Goal: Find specific page/section: Find specific page/section

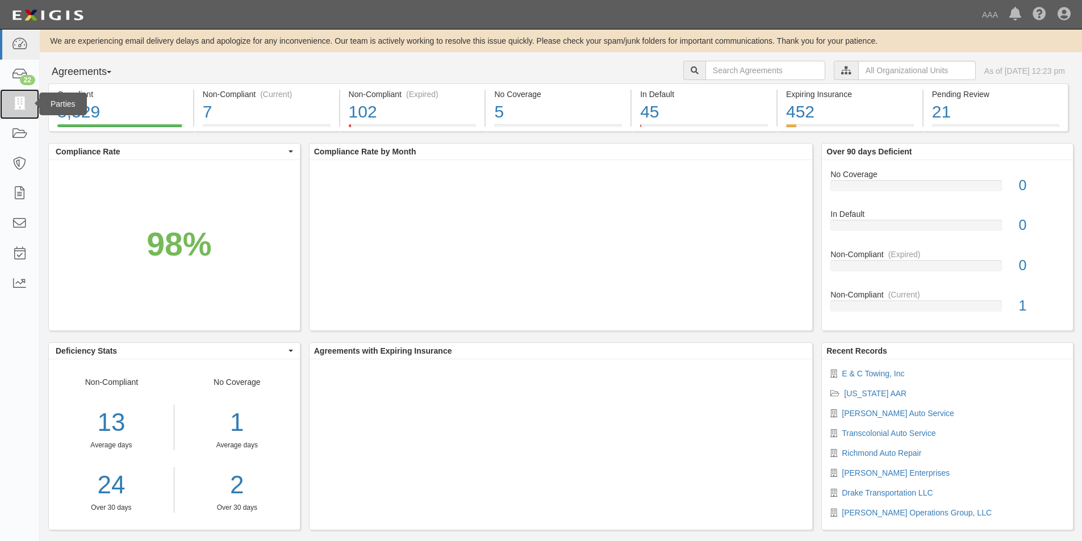
click at [20, 101] on icon at bounding box center [19, 104] width 16 height 13
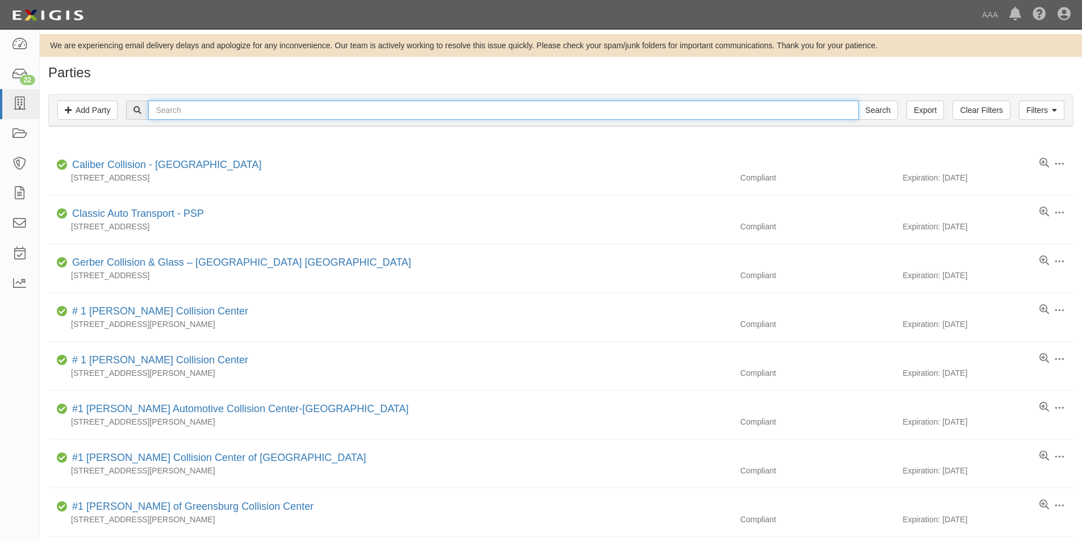
click at [223, 112] on input "text" at bounding box center [503, 110] width 710 height 19
type input "napa"
click at [858, 101] on input "Search" at bounding box center [878, 110] width 40 height 19
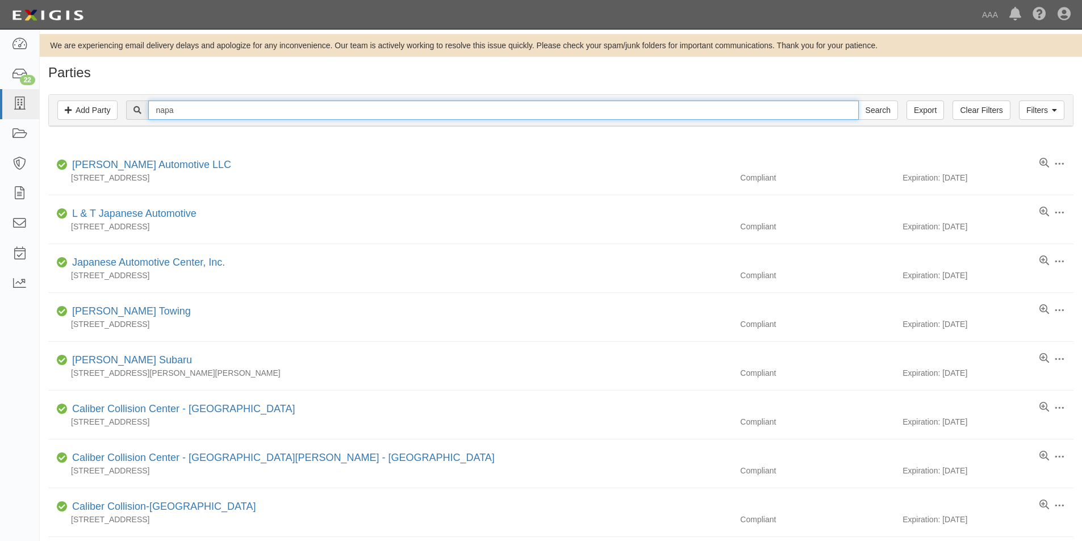
click at [221, 112] on input "napa" at bounding box center [503, 110] width 710 height 19
type input "napp"
click at [858, 101] on input "Search" at bounding box center [878, 110] width 40 height 19
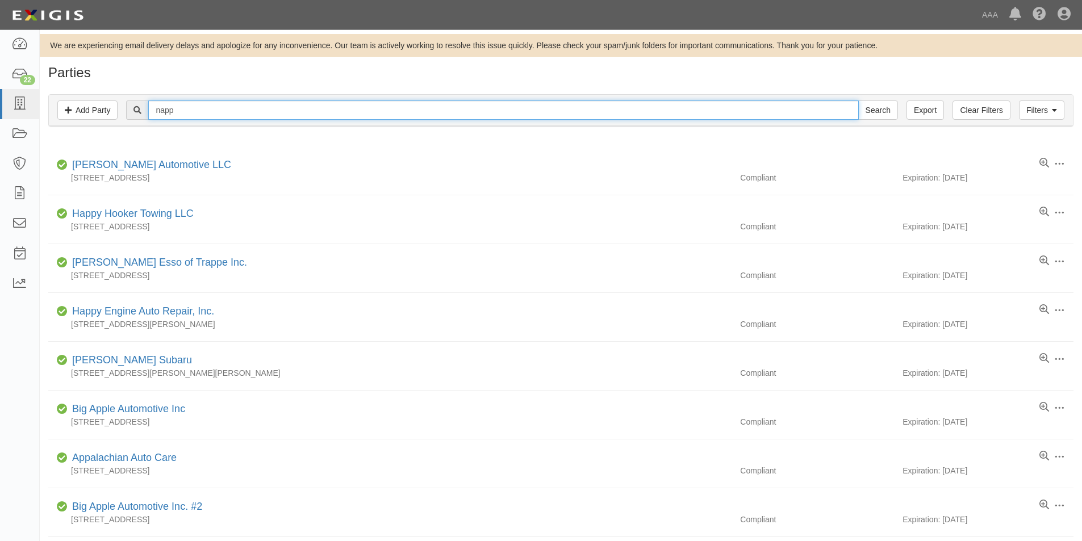
click at [221, 112] on input "napp" at bounding box center [503, 110] width 710 height 19
type input "nappa"
click at [858, 101] on input "Search" at bounding box center [878, 110] width 40 height 19
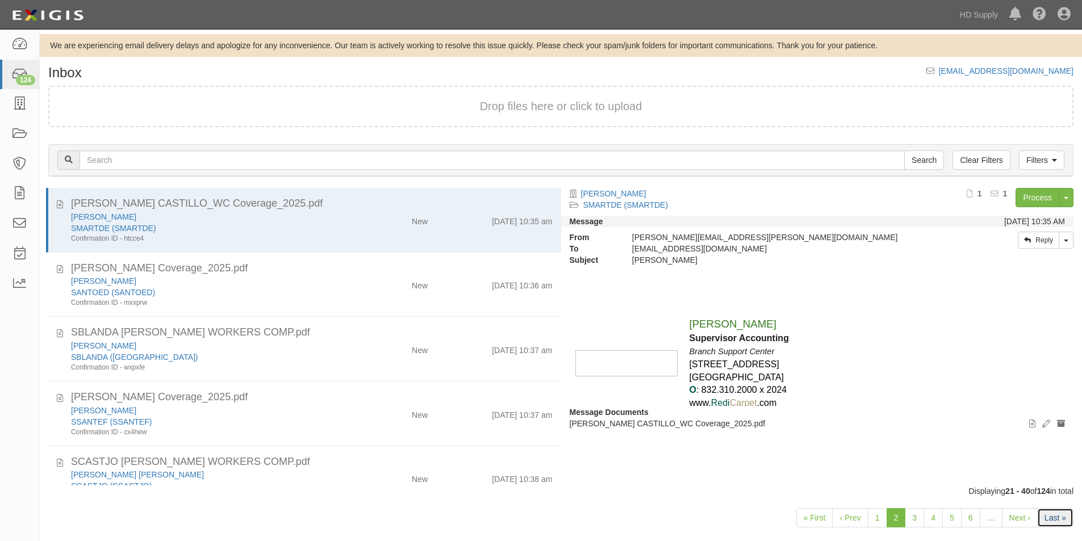
click at [1056, 514] on link "Last »" at bounding box center [1055, 518] width 36 height 19
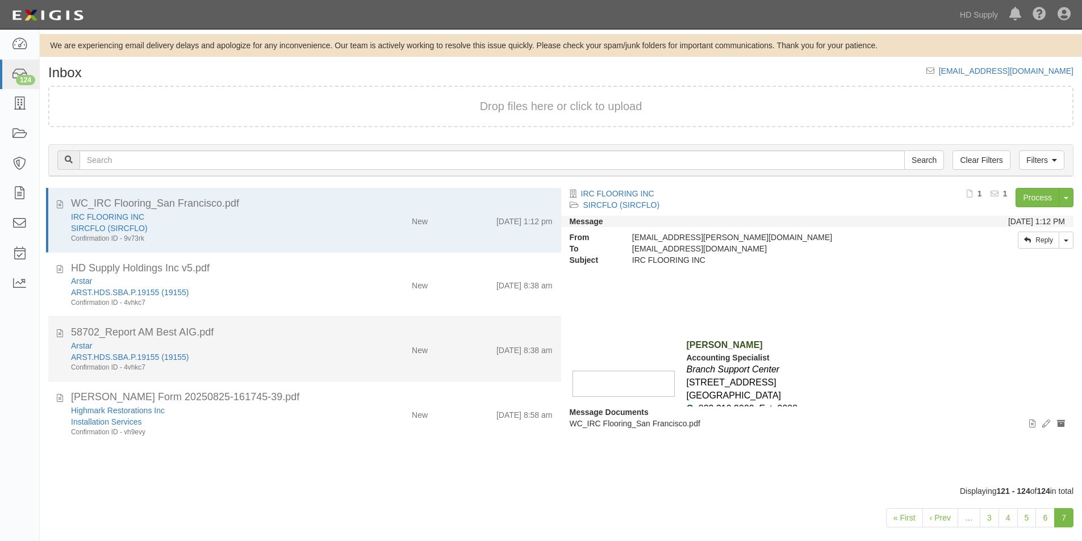
scroll to position [17, 0]
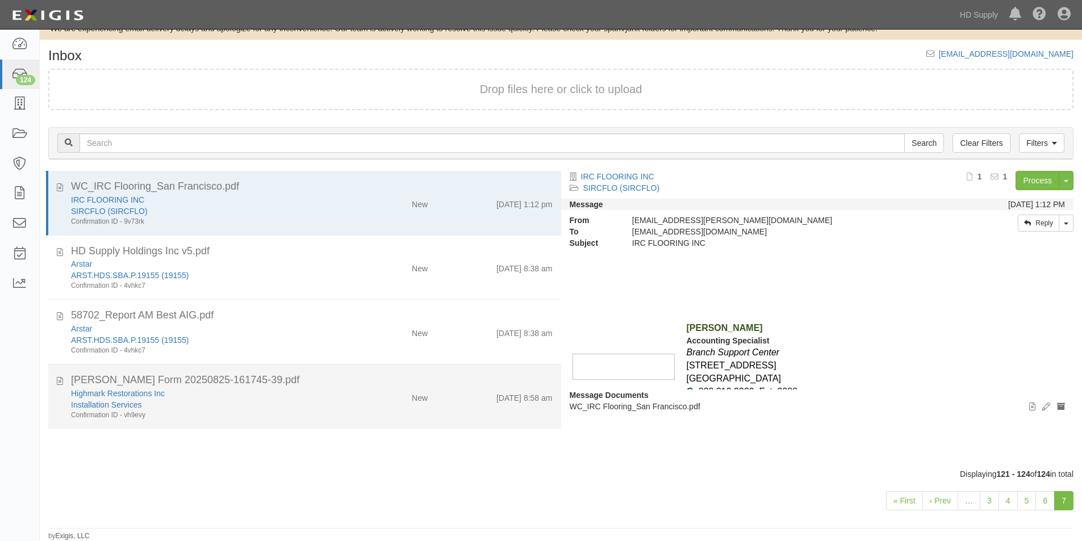
click at [336, 391] on div "Highmark Restorations Inc" at bounding box center [208, 393] width 274 height 11
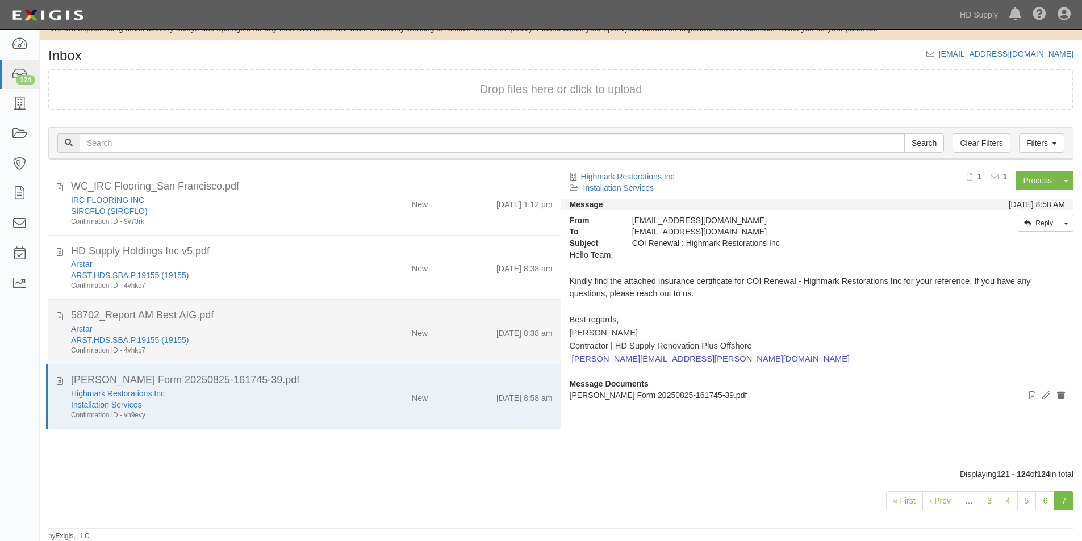
click at [326, 339] on div "ARST.HDS.SBA.P.19155 (19155)" at bounding box center [208, 340] width 274 height 11
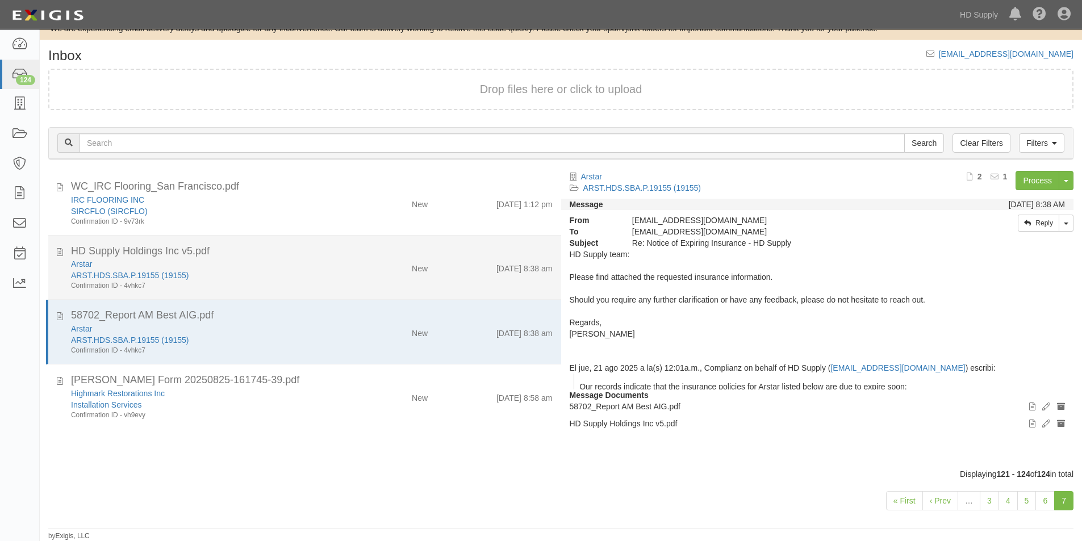
click at [319, 273] on div "ARST.HDS.SBA.P.19155 (19155)" at bounding box center [208, 275] width 274 height 11
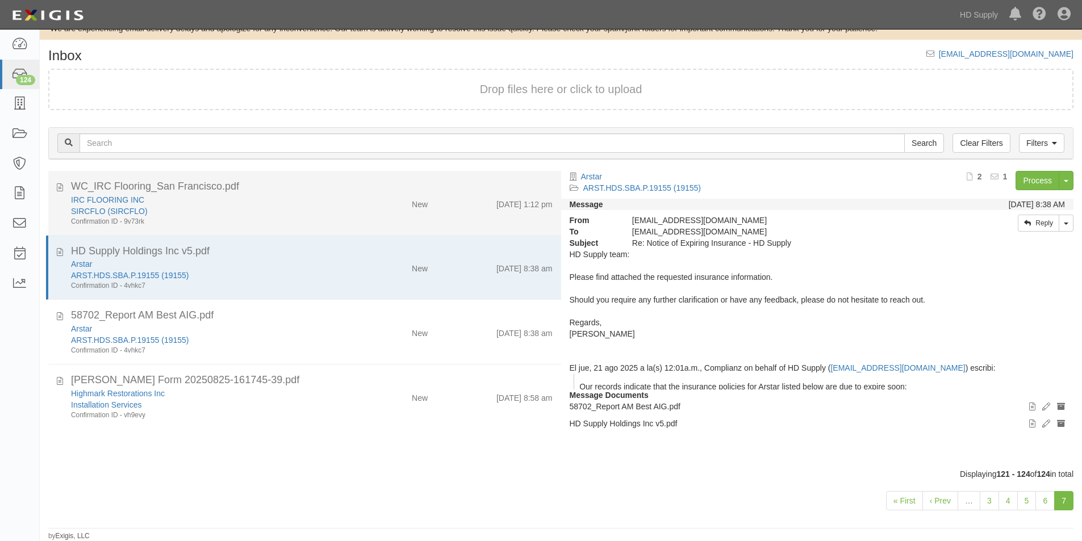
click at [307, 223] on div "Confirmation ID - 9v73rk" at bounding box center [208, 222] width 274 height 10
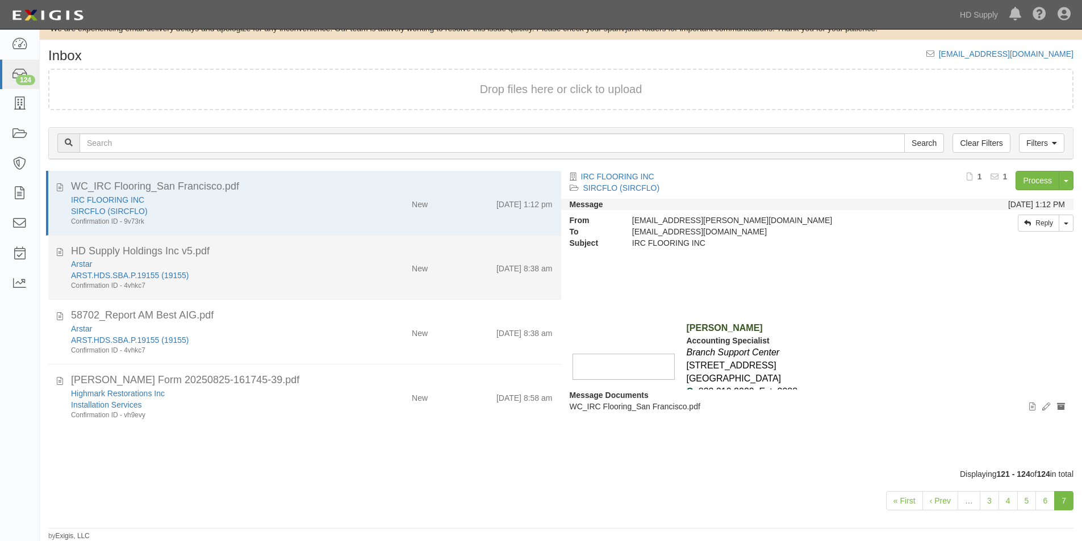
click at [307, 252] on div "HD Supply Holdings Inc v5.pdf" at bounding box center [312, 251] width 482 height 15
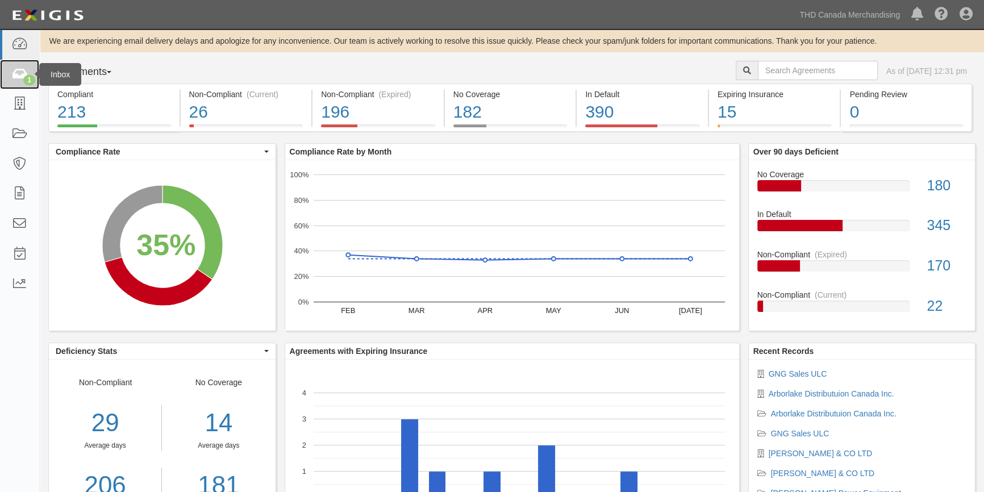
click at [16, 77] on icon at bounding box center [19, 74] width 16 height 13
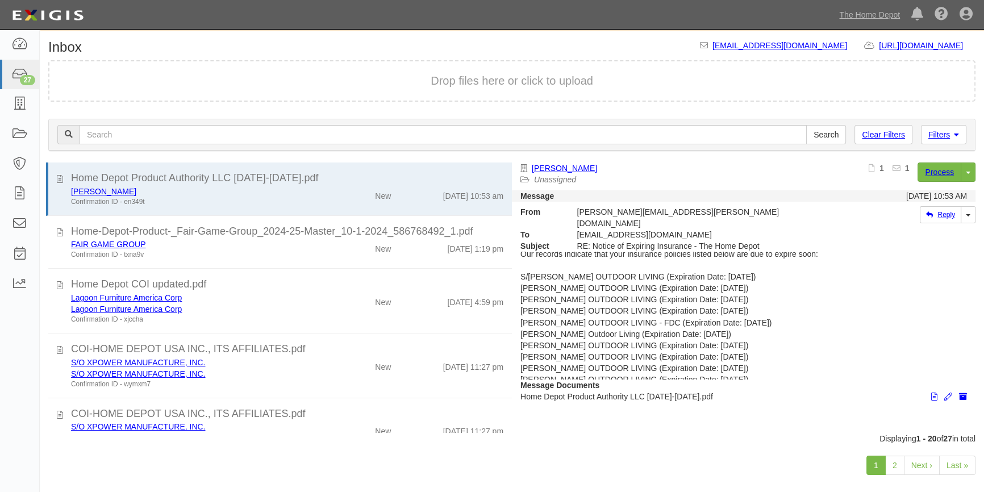
scroll to position [39, 0]
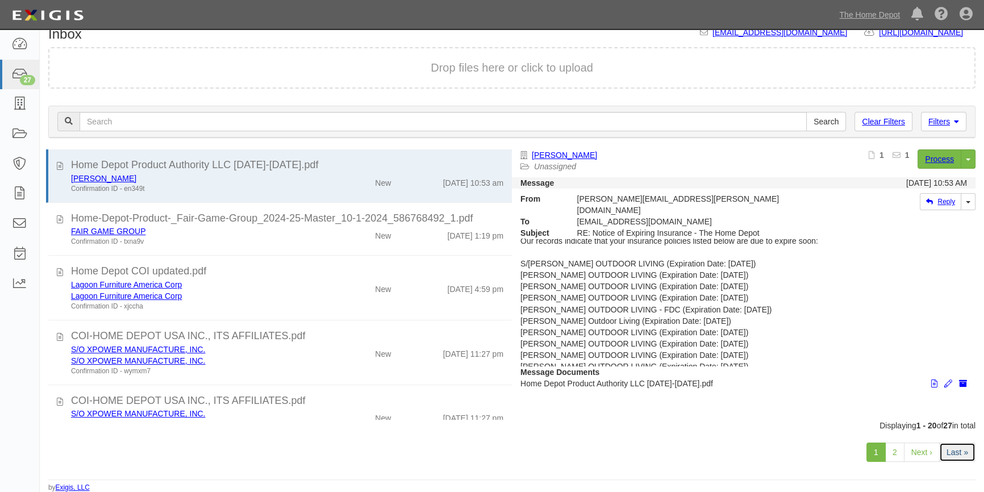
click at [952, 458] on link "Last »" at bounding box center [957, 452] width 36 height 19
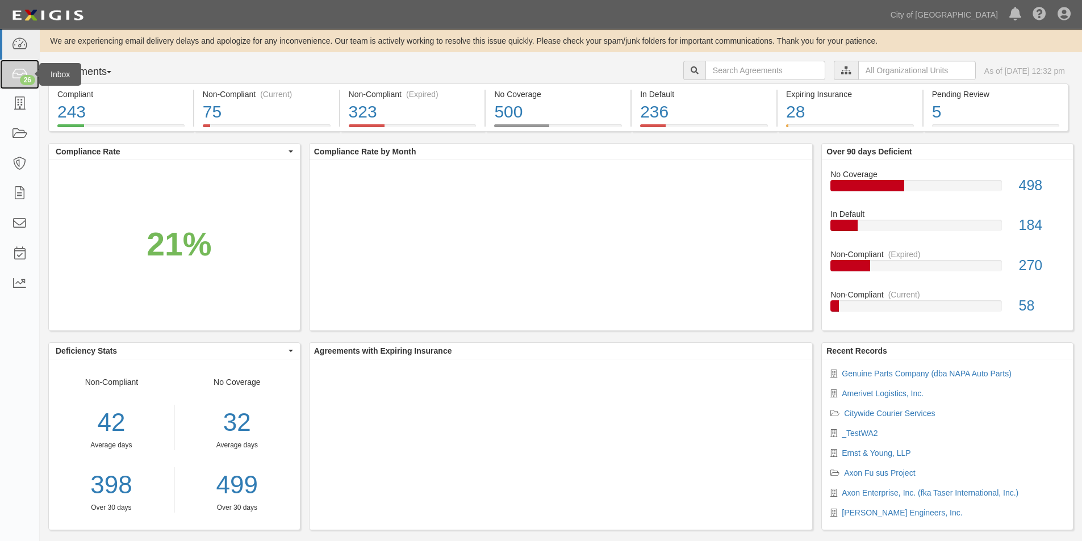
click at [20, 74] on icon at bounding box center [19, 74] width 16 height 13
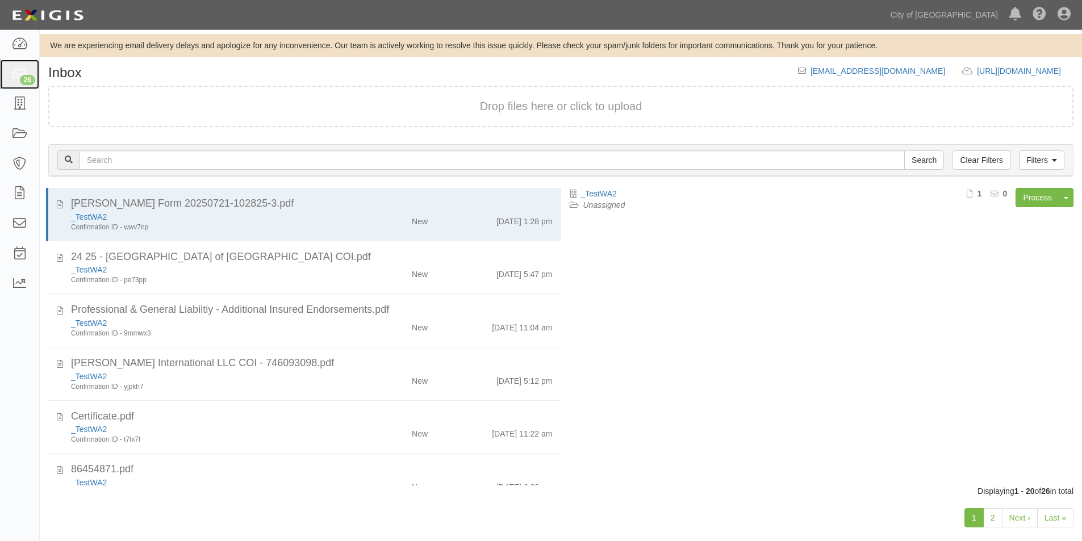
click at [20, 74] on icon at bounding box center [19, 74] width 16 height 13
click at [1059, 517] on link "Last »" at bounding box center [1055, 518] width 36 height 19
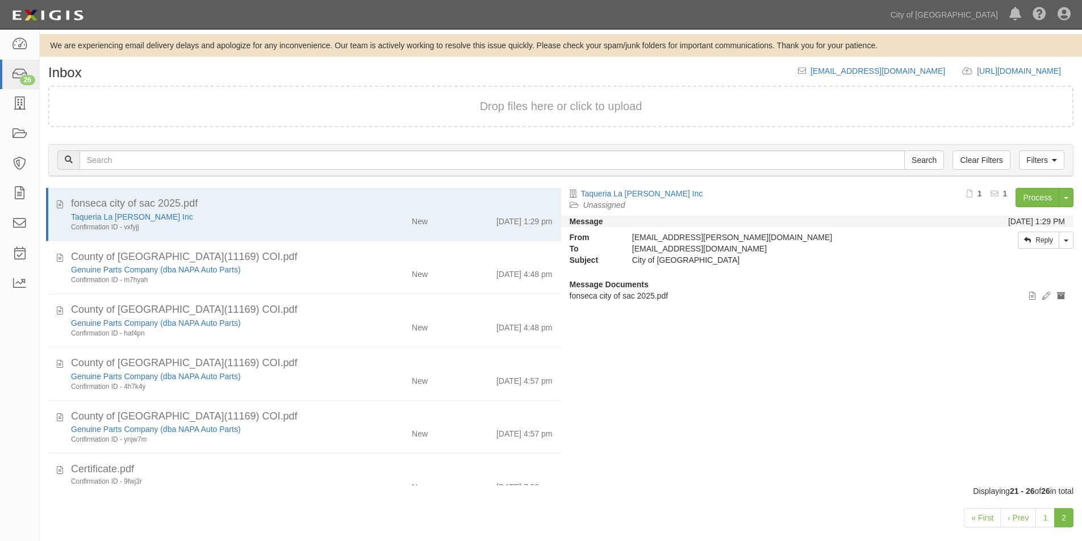
scroll to position [22, 0]
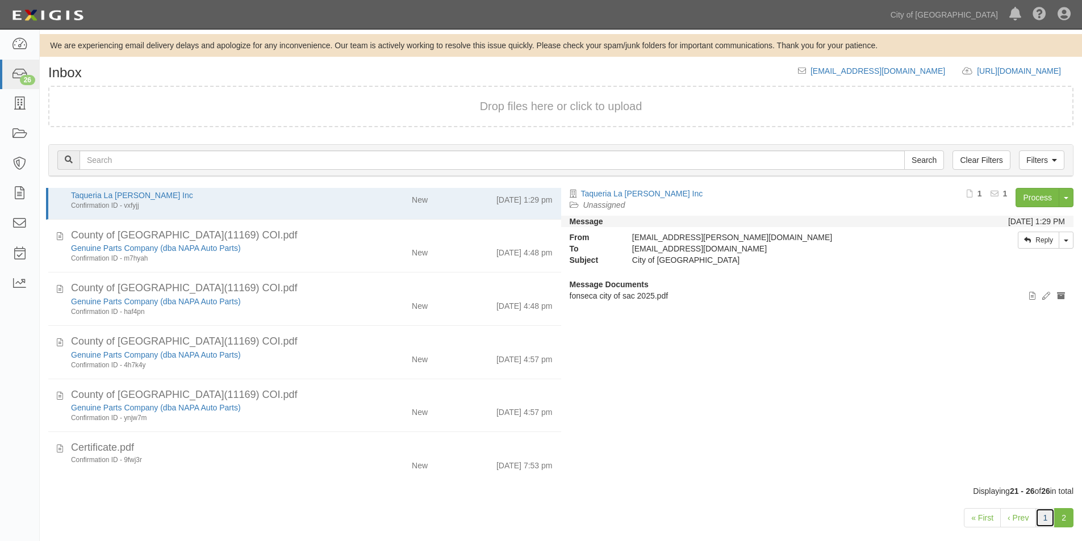
click at [1044, 522] on link "1" at bounding box center [1045, 518] width 19 height 19
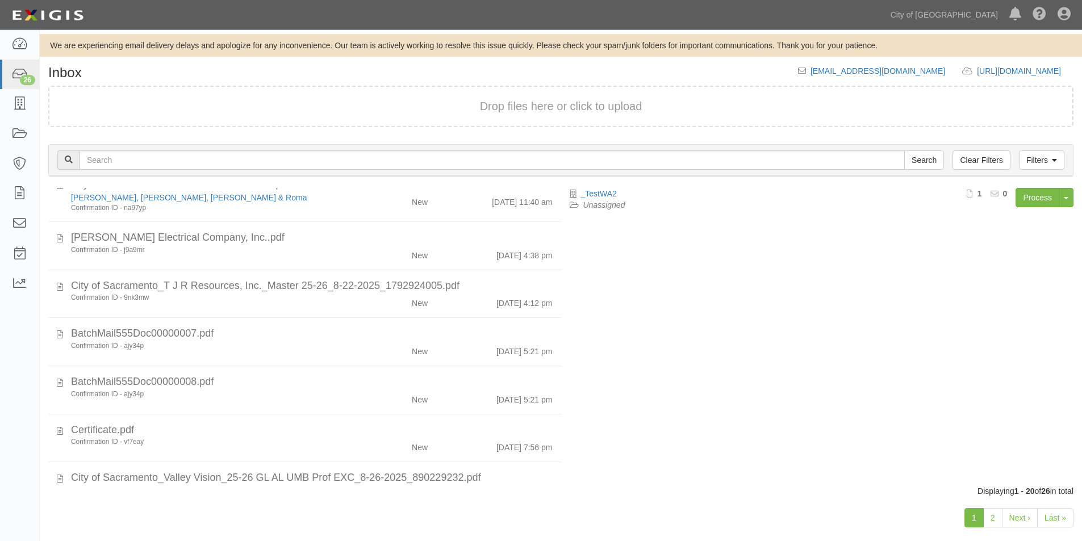
scroll to position [716, 0]
